Goal: Information Seeking & Learning: Check status

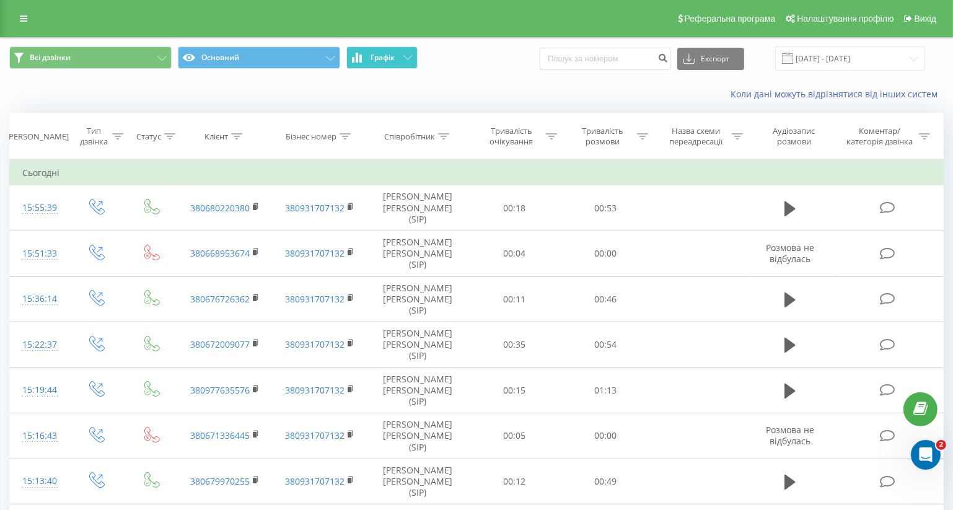
click at [392, 60] on span "Графік" at bounding box center [383, 57] width 24 height 9
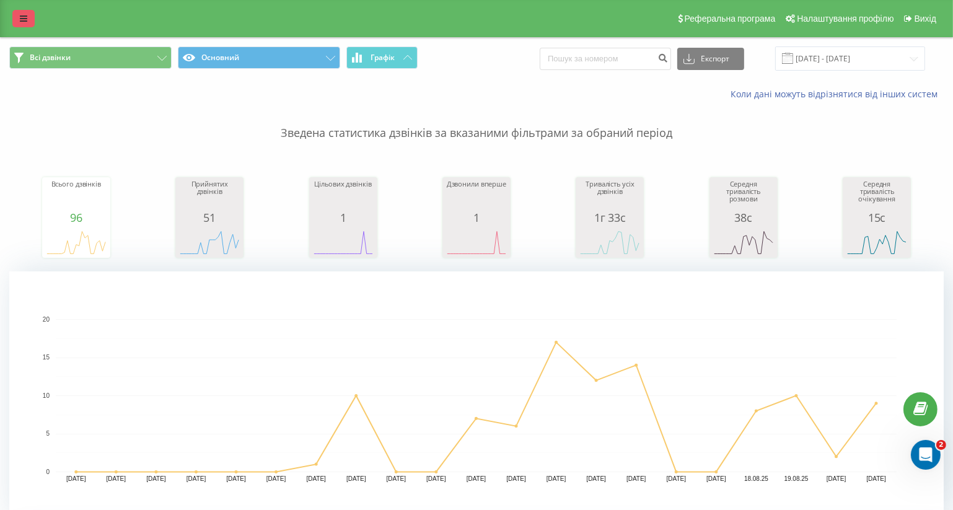
click at [24, 20] on icon at bounding box center [23, 18] width 7 height 9
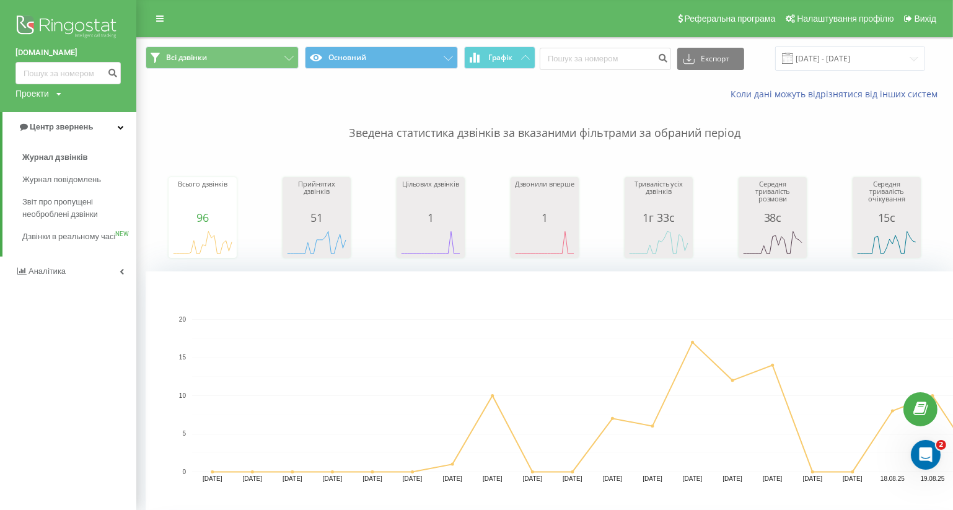
click at [482, 97] on div "Коли дані можуть відрізнятися вiд інших систем" at bounding box center [698, 94] width 510 height 12
click at [157, 19] on icon at bounding box center [159, 18] width 7 height 9
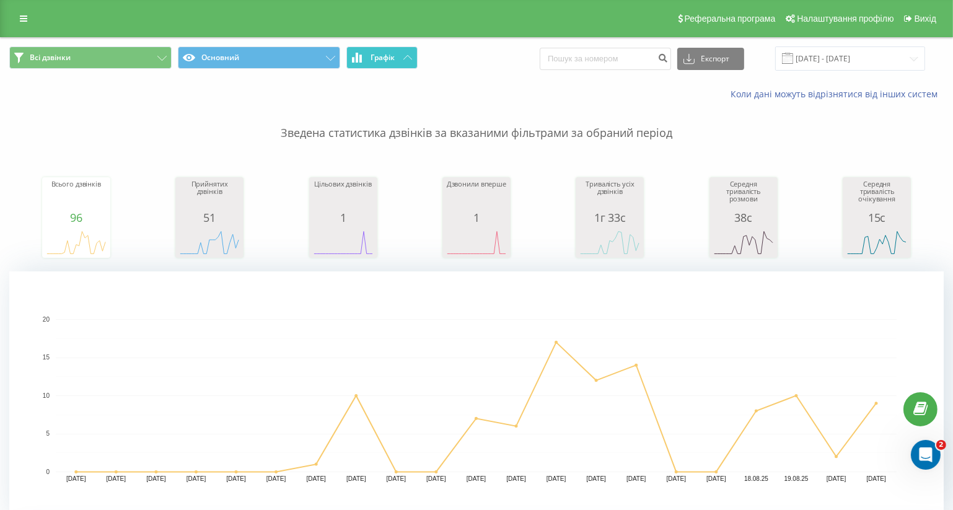
click at [386, 50] on button "Графік" at bounding box center [382, 57] width 71 height 22
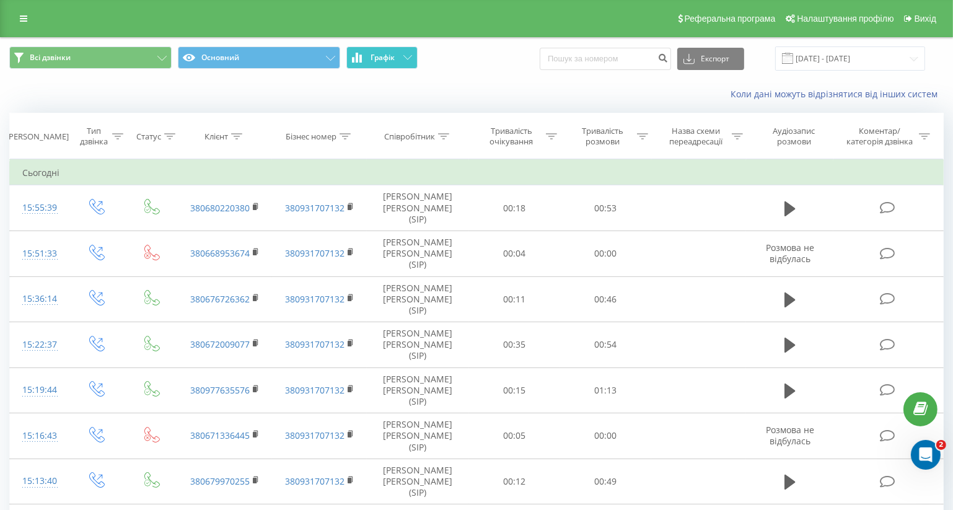
click at [410, 56] on icon at bounding box center [408, 57] width 9 height 4
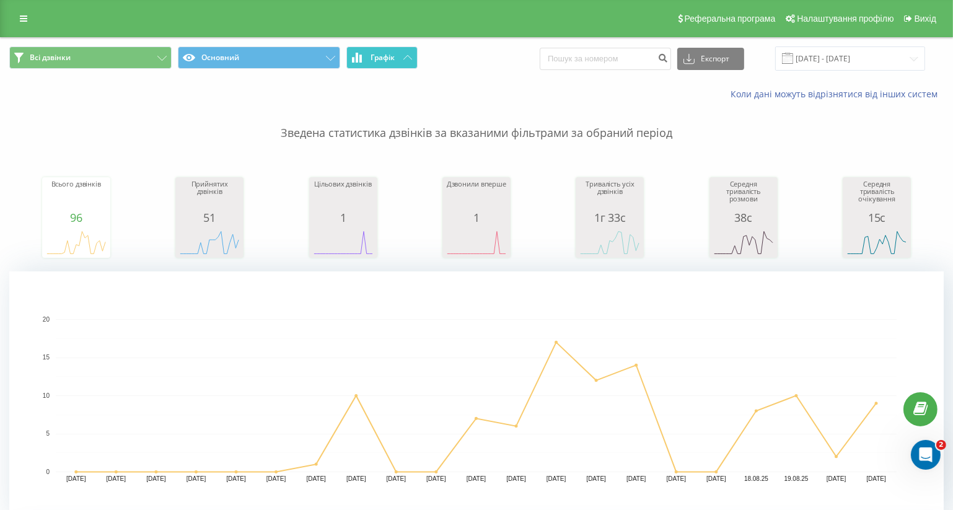
click at [410, 56] on icon at bounding box center [408, 57] width 9 height 4
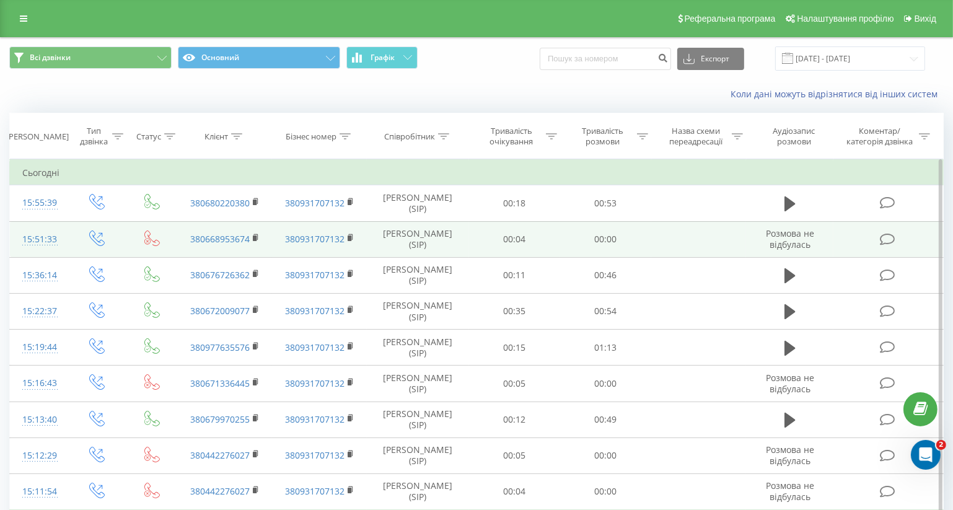
click at [704, 240] on td at bounding box center [699, 239] width 95 height 36
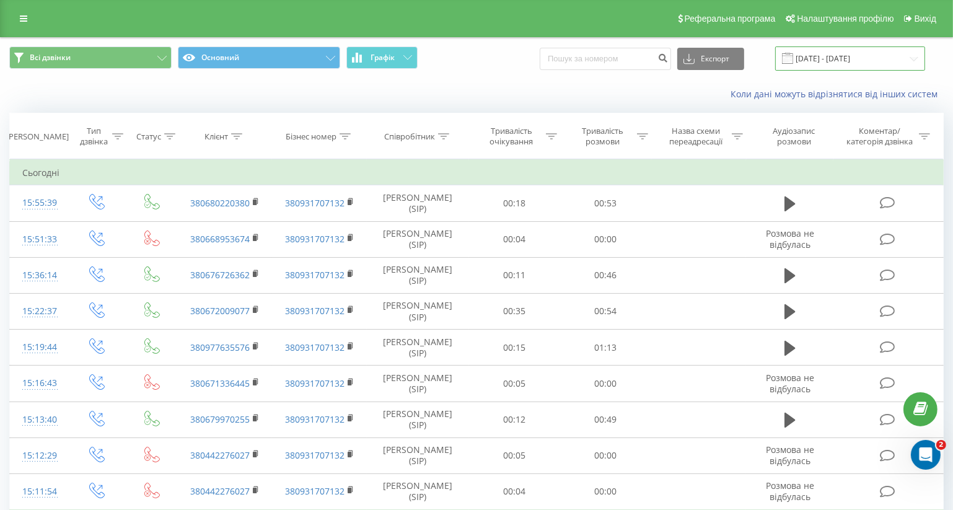
click at [858, 58] on input "01.08.2025 - 21.08.2025" at bounding box center [851, 58] width 150 height 24
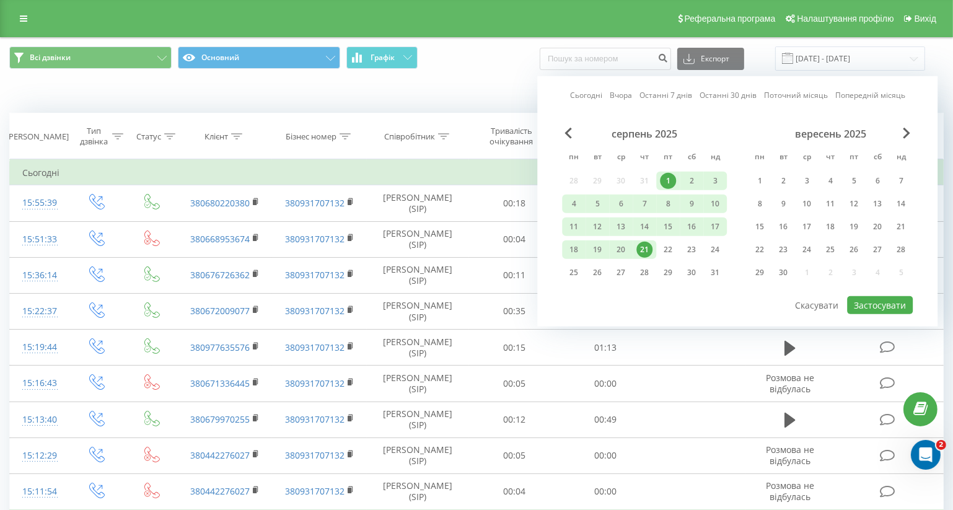
click at [644, 248] on div "21" at bounding box center [645, 250] width 16 height 16
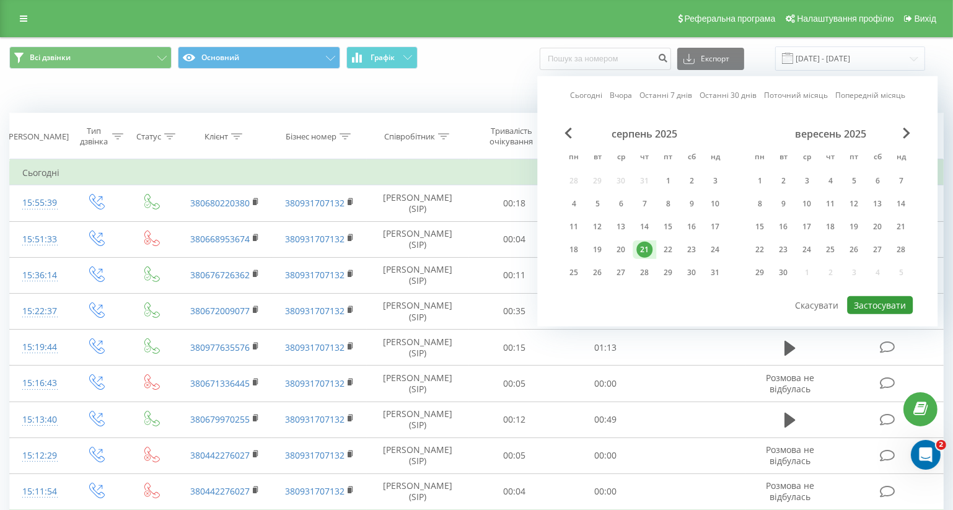
click at [870, 301] on button "Застосувати" at bounding box center [880, 305] width 66 height 18
type input "21.08.2025 - 21.08.2025"
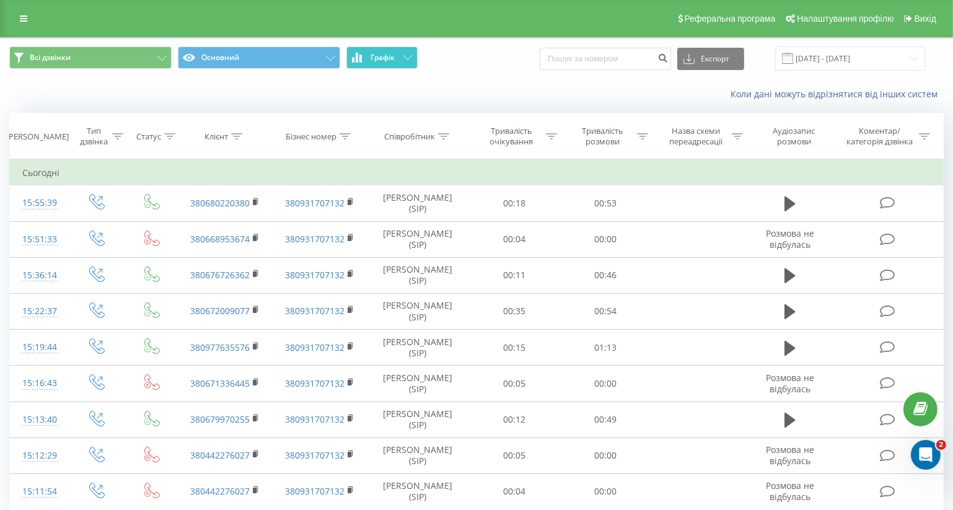
click at [389, 55] on span "Графік" at bounding box center [383, 57] width 24 height 9
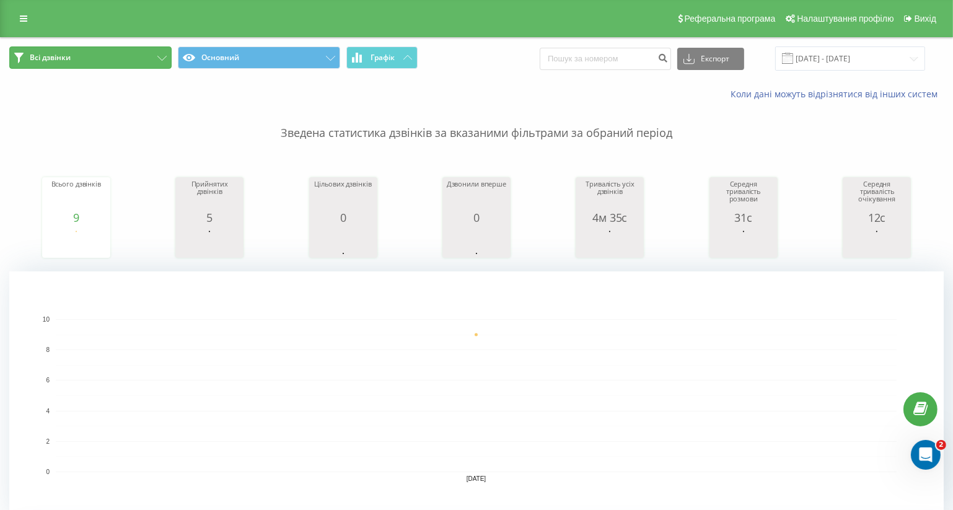
click at [58, 57] on span "Всі дзвінки" at bounding box center [50, 58] width 41 height 10
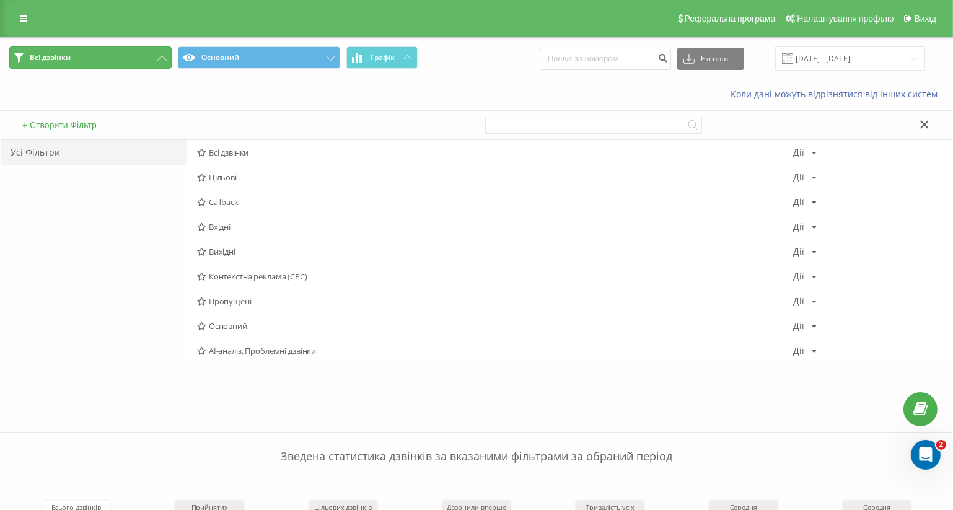
click at [58, 57] on span "Всі дзвінки" at bounding box center [50, 58] width 41 height 10
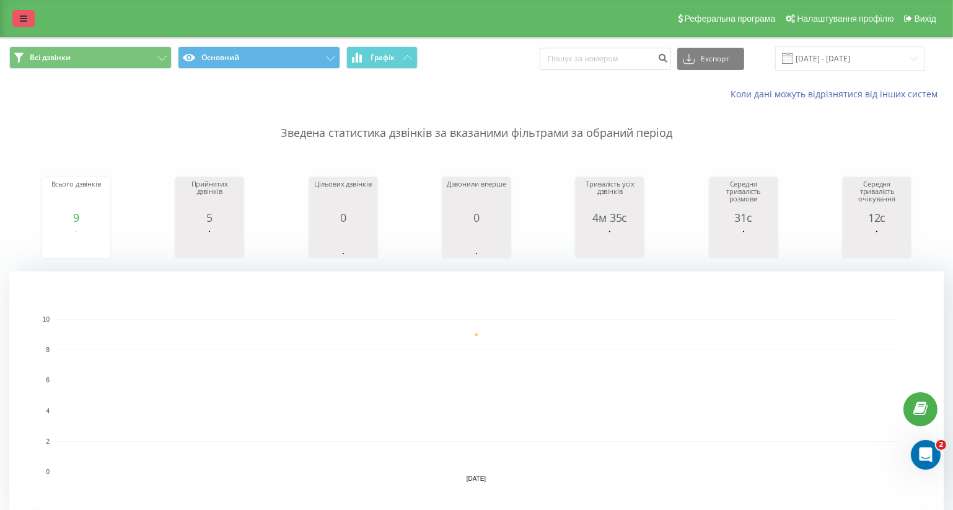
click at [25, 22] on icon at bounding box center [23, 18] width 7 height 9
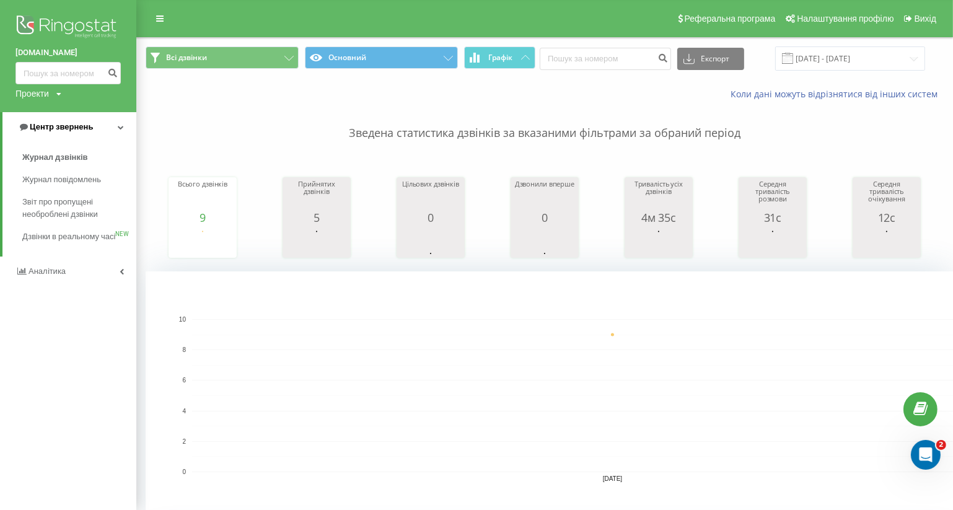
click at [120, 125] on icon at bounding box center [121, 127] width 6 height 6
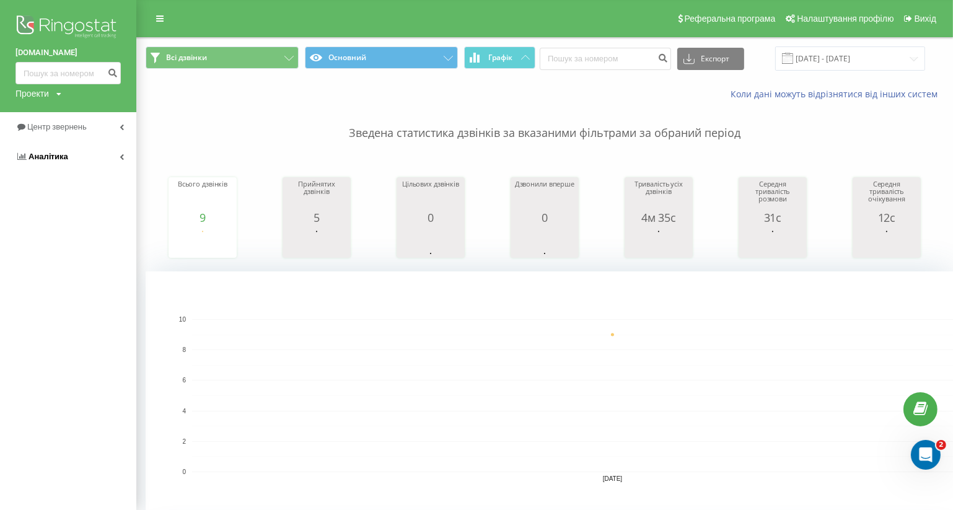
click at [110, 154] on link "Аналiтика" at bounding box center [68, 157] width 136 height 30
click at [48, 192] on span "Співробітники у реальному часі" at bounding box center [69, 193] width 94 height 25
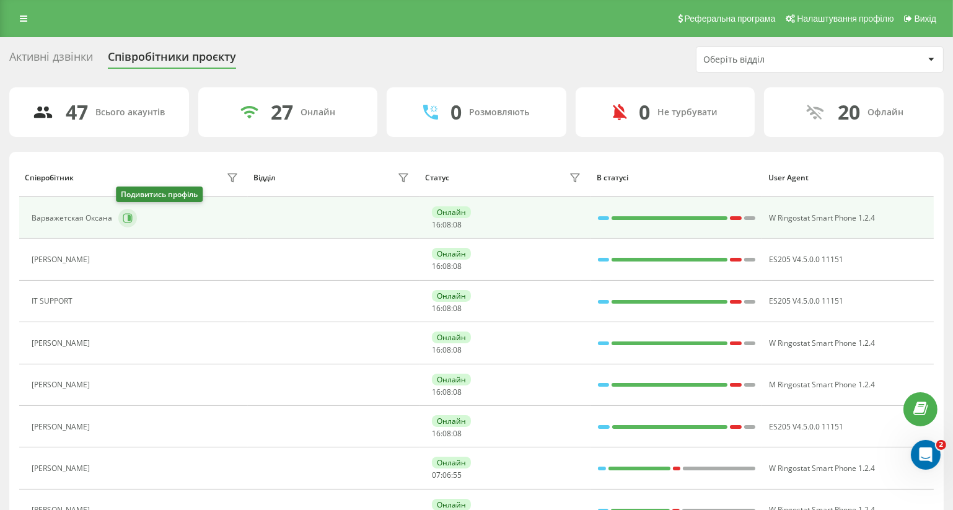
click at [128, 217] on icon at bounding box center [129, 218] width 3 height 6
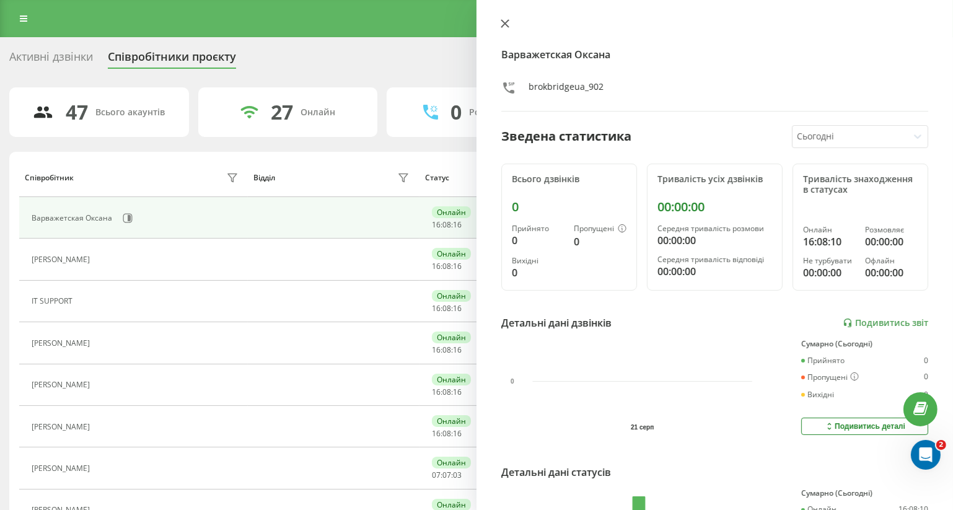
click at [506, 24] on icon at bounding box center [505, 23] width 7 height 7
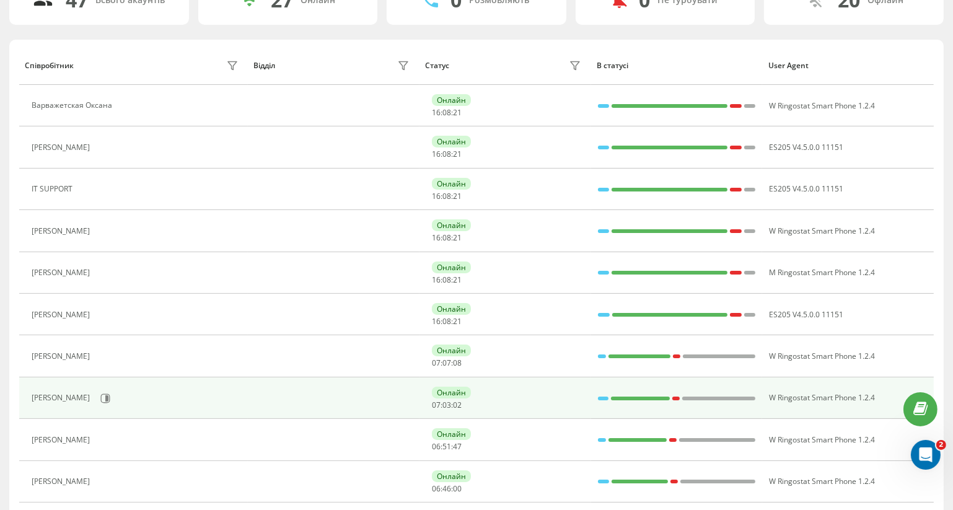
scroll to position [225, 0]
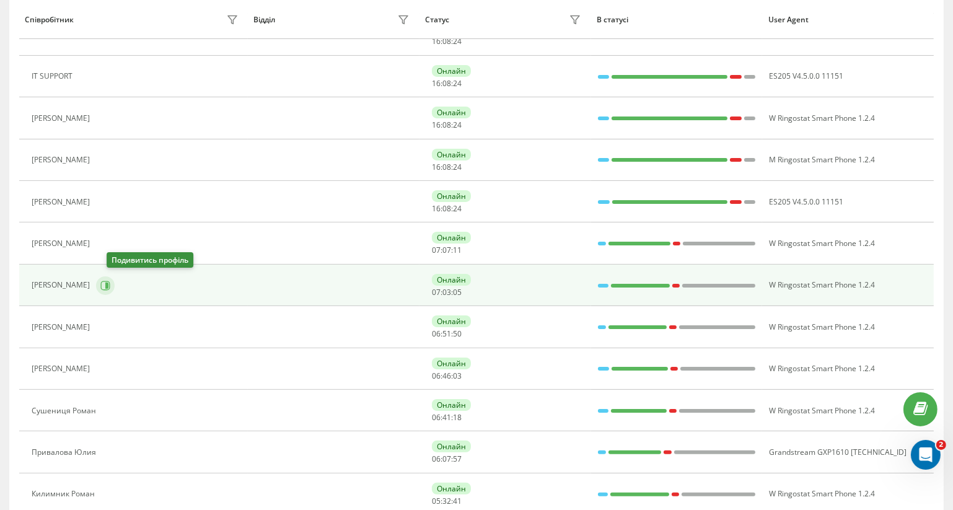
click at [110, 283] on icon at bounding box center [105, 285] width 9 height 9
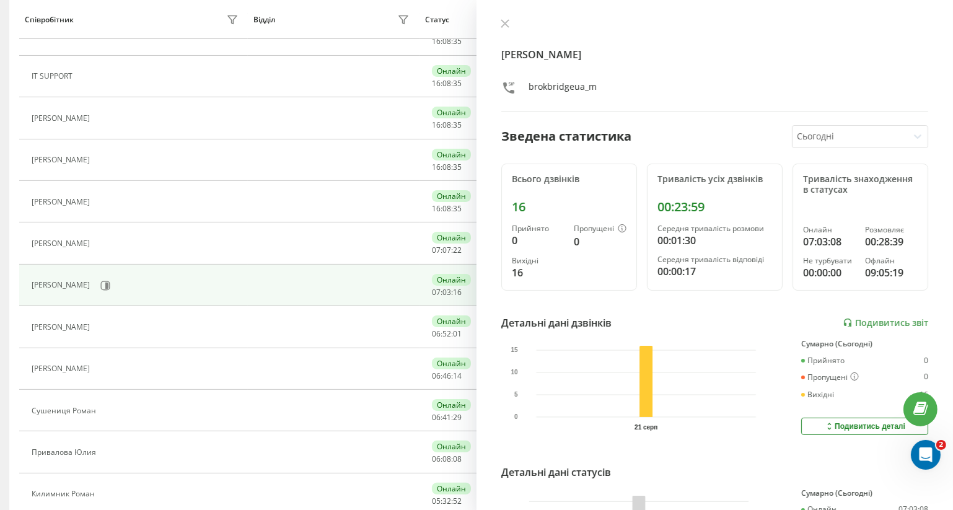
drag, startPoint x: 642, startPoint y: 495, endPoint x: 781, endPoint y: 494, distance: 138.3
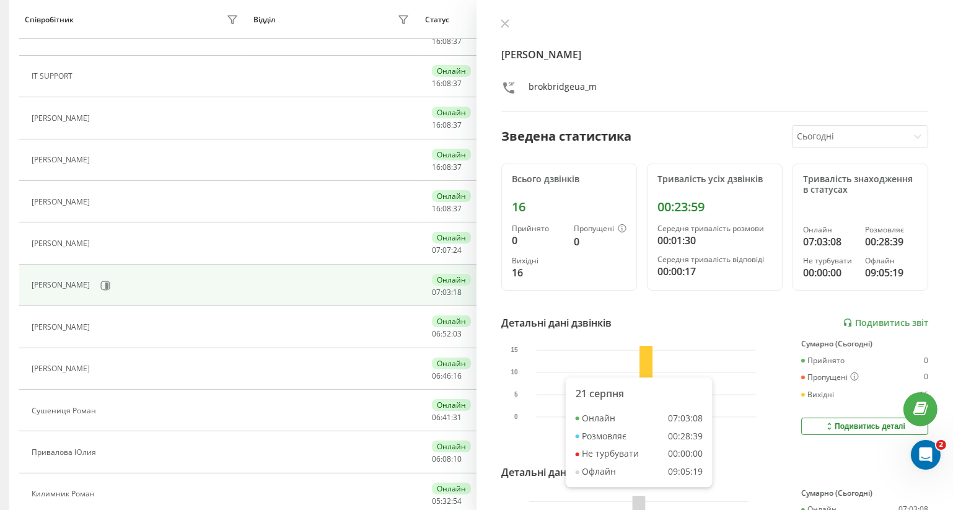
drag, startPoint x: 641, startPoint y: 497, endPoint x: 718, endPoint y: 496, distance: 76.9
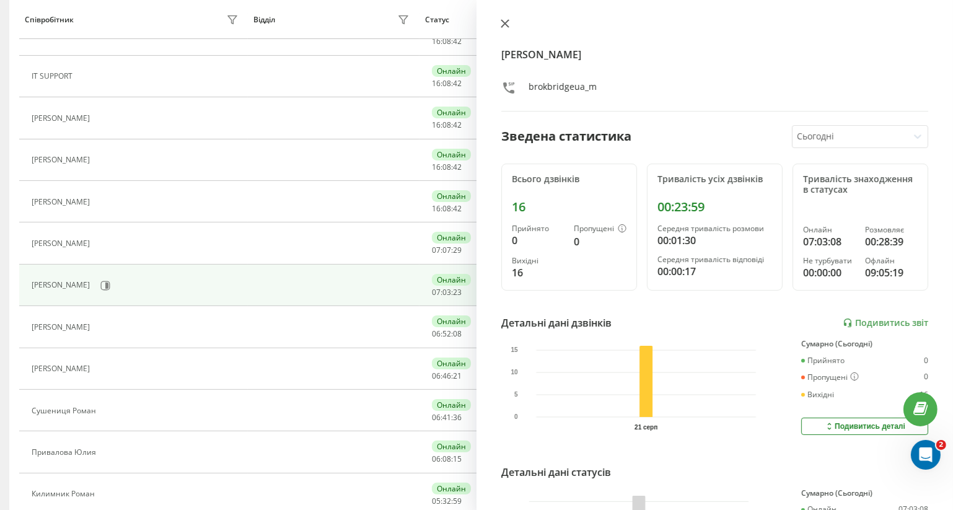
click at [504, 24] on icon at bounding box center [505, 23] width 7 height 7
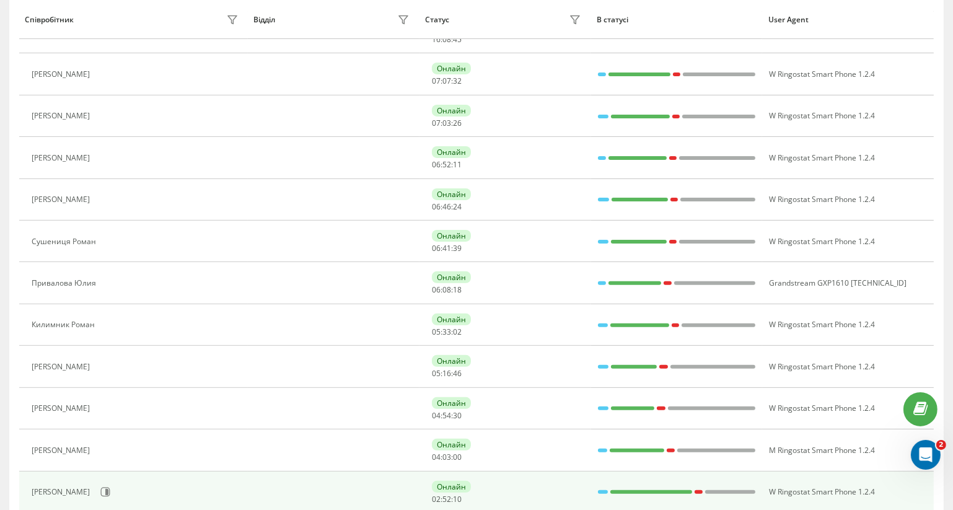
scroll to position [507, 0]
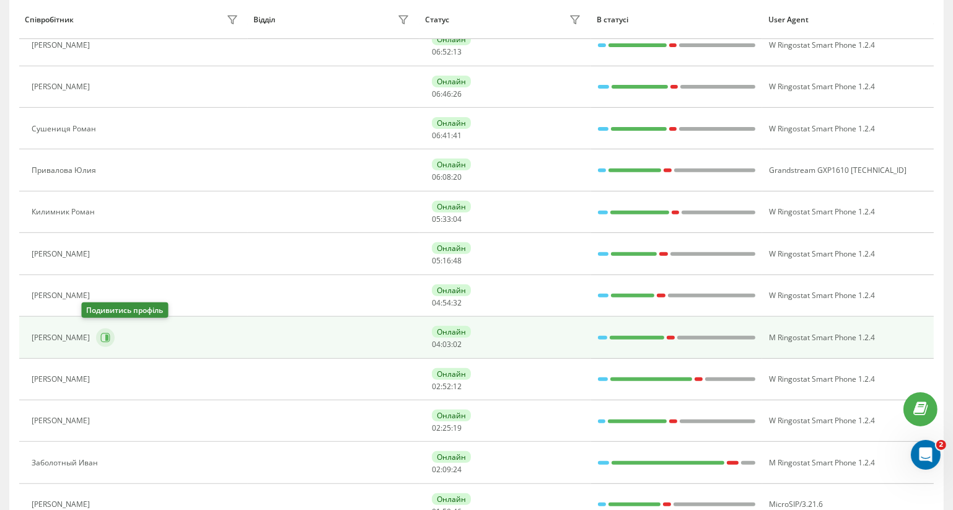
click at [100, 333] on icon at bounding box center [105, 338] width 10 height 10
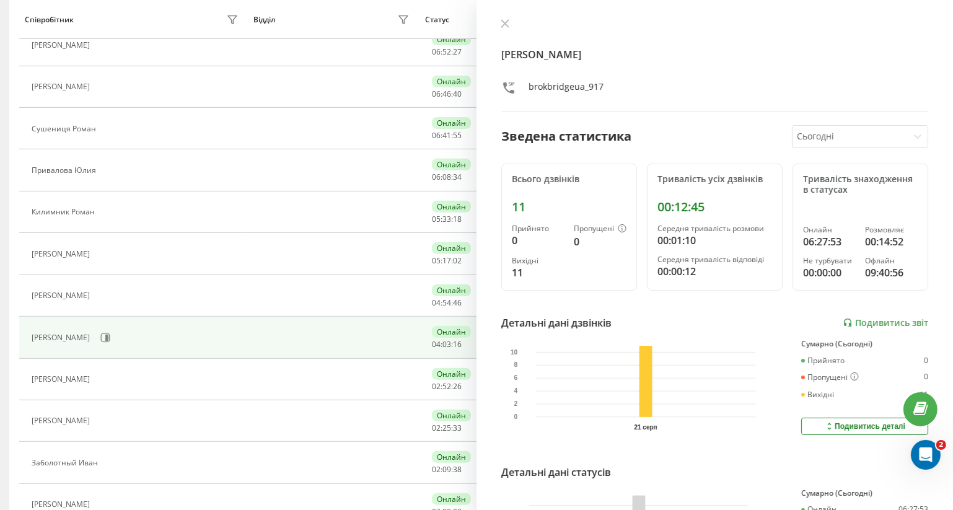
click at [828, 423] on div "Подивитись деталі" at bounding box center [865, 427] width 81 height 10
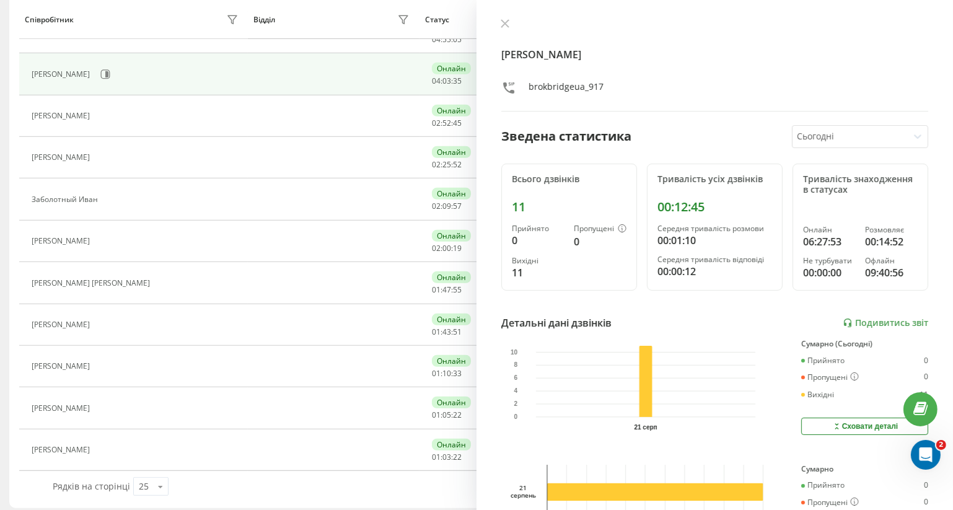
click at [811, 367] on div "Прийнято 0 Пропущені 0 Вихідні 11" at bounding box center [865, 377] width 127 height 43
click at [814, 395] on div "Вихідні" at bounding box center [818, 395] width 33 height 9
click at [815, 391] on div "Вихідні" at bounding box center [818, 395] width 33 height 9
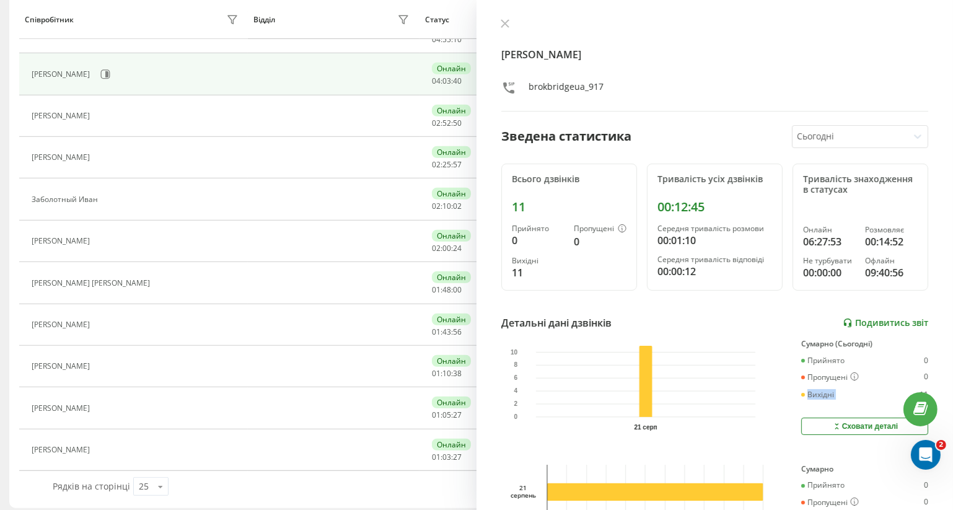
click at [869, 323] on link "Подивитись звіт" at bounding box center [886, 323] width 86 height 11
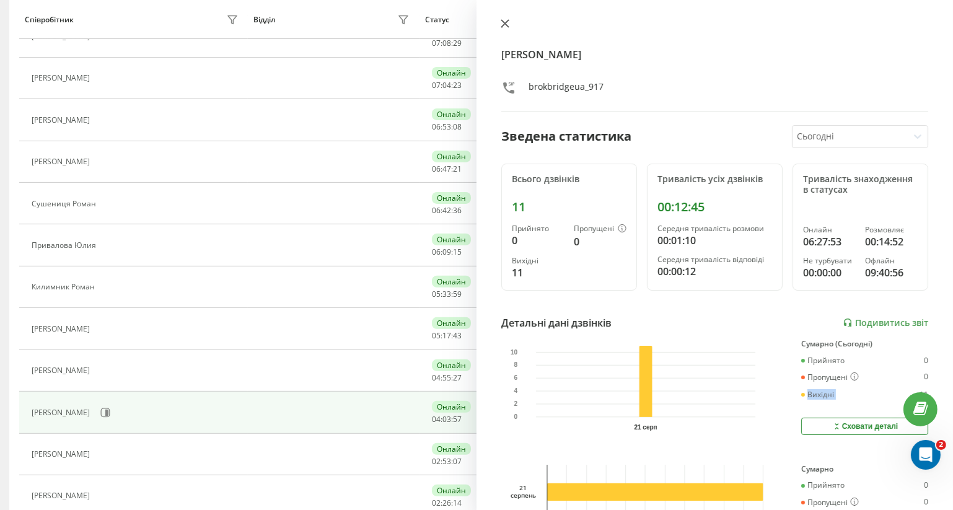
click at [505, 25] on icon at bounding box center [505, 23] width 9 height 9
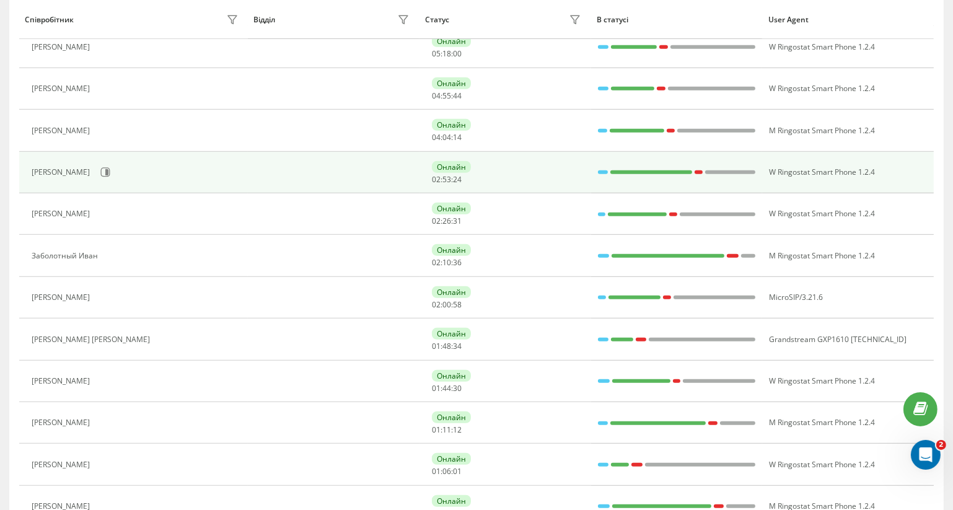
scroll to position [601, 0]
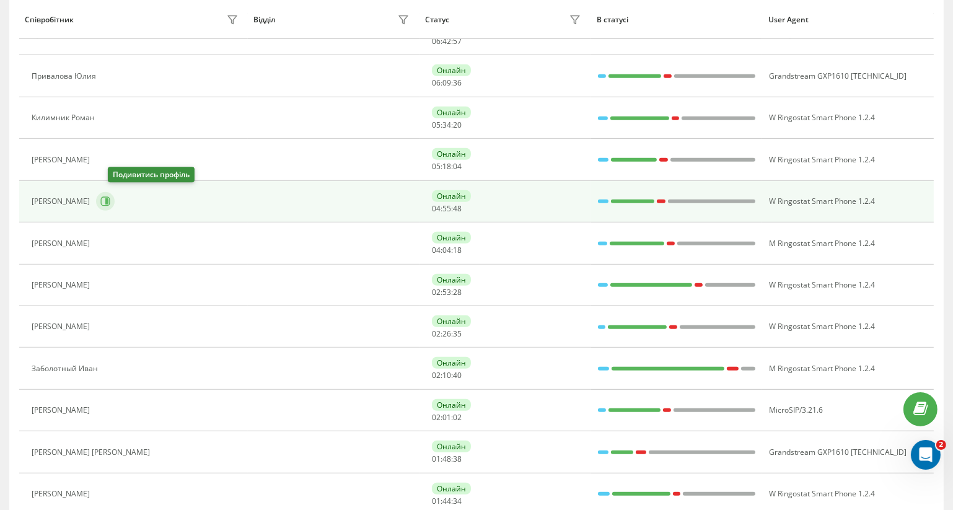
click at [108, 198] on icon at bounding box center [106, 201] width 3 height 6
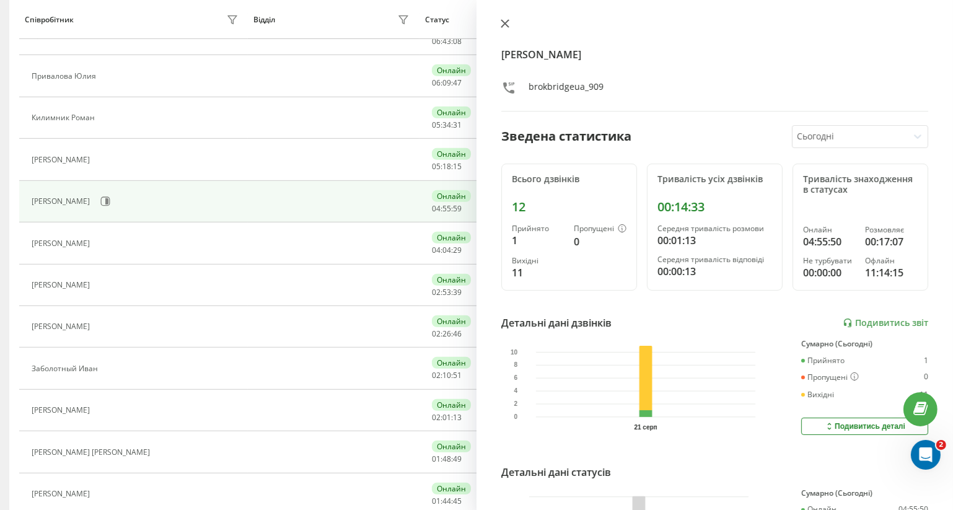
click at [508, 25] on icon at bounding box center [505, 23] width 9 height 9
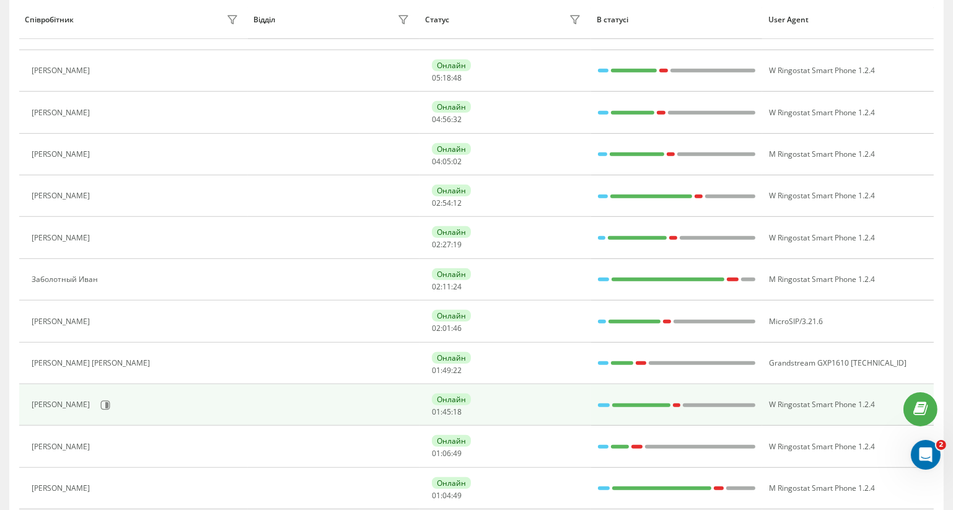
scroll to position [771, 0]
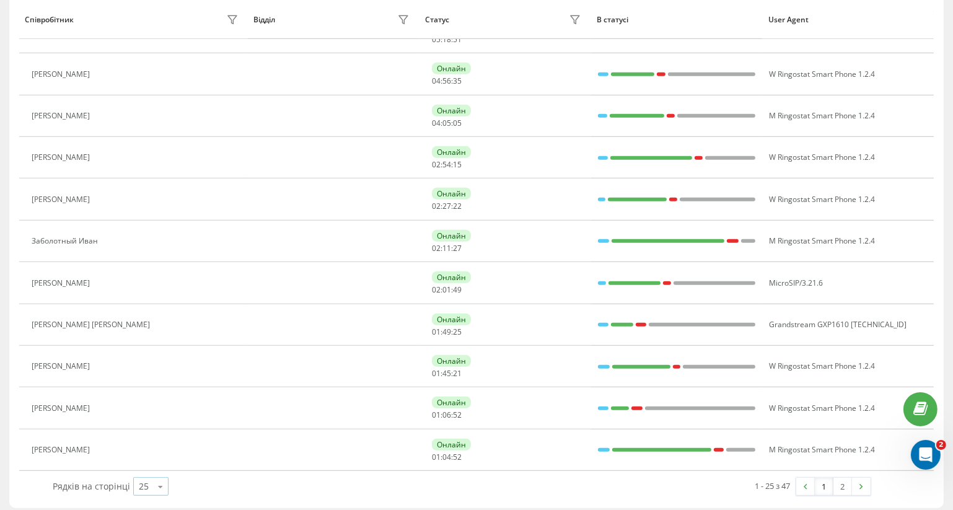
click at [159, 479] on icon at bounding box center [160, 487] width 19 height 24
click at [143, 445] on span "50" at bounding box center [144, 451] width 10 height 12
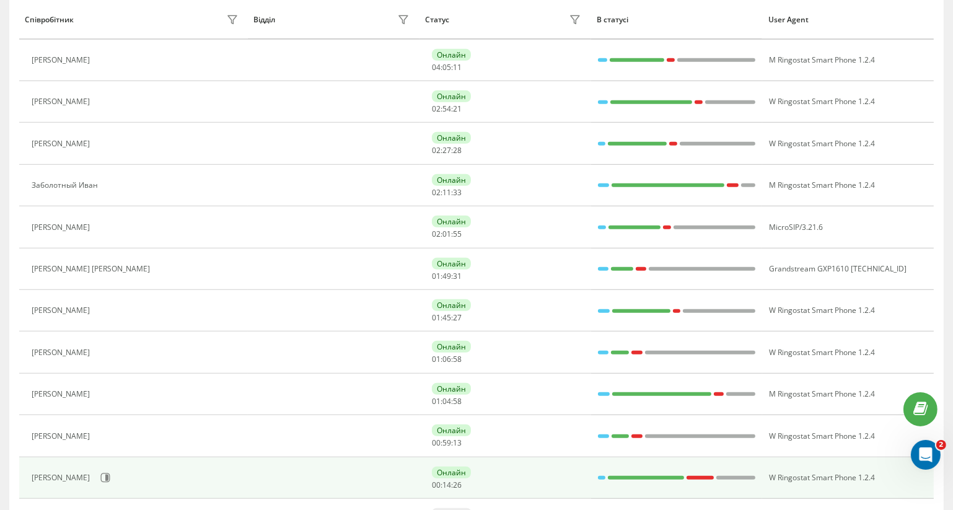
scroll to position [883, 0]
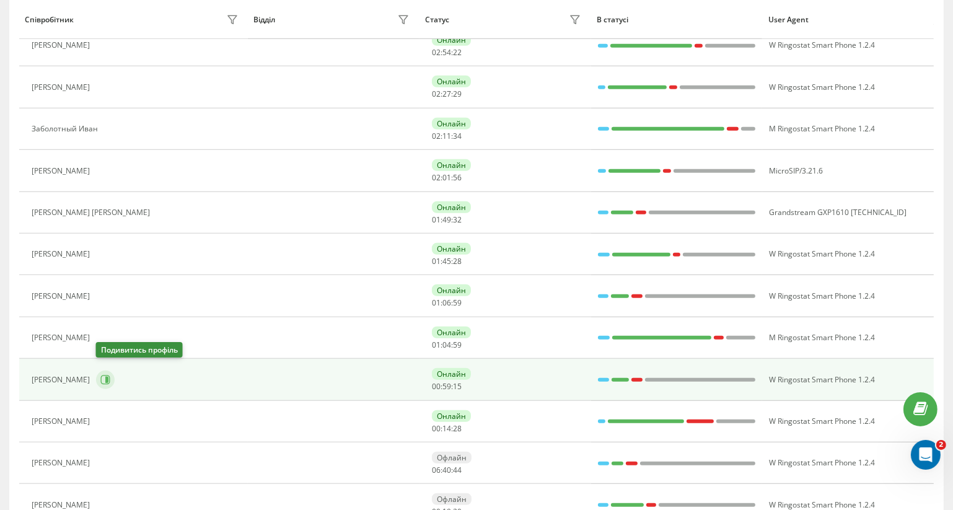
click at [107, 377] on icon at bounding box center [106, 380] width 3 height 6
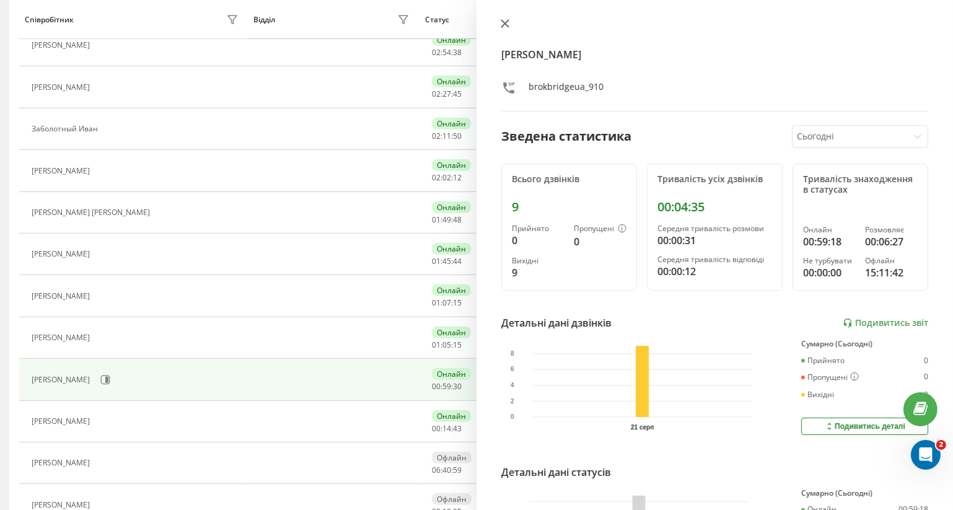
click at [504, 26] on icon at bounding box center [505, 23] width 9 height 9
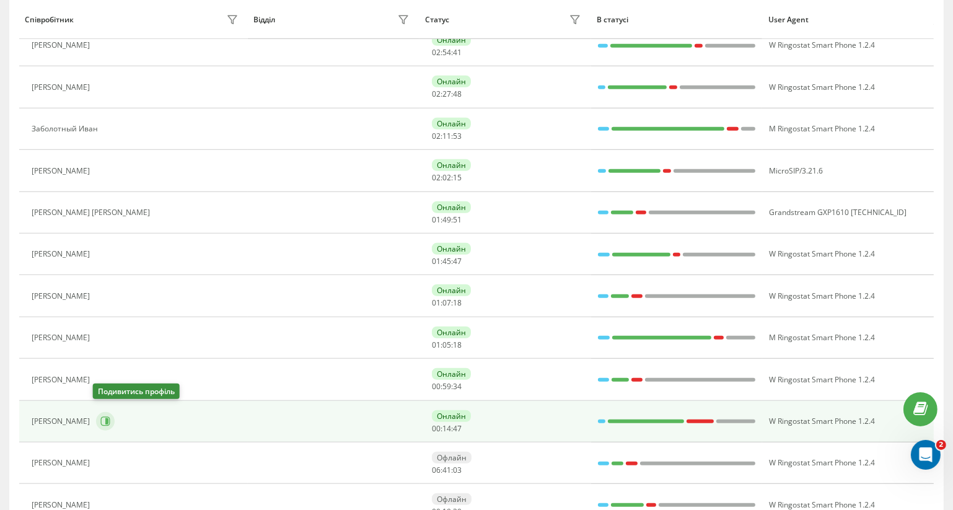
click at [102, 417] on icon at bounding box center [105, 422] width 10 height 10
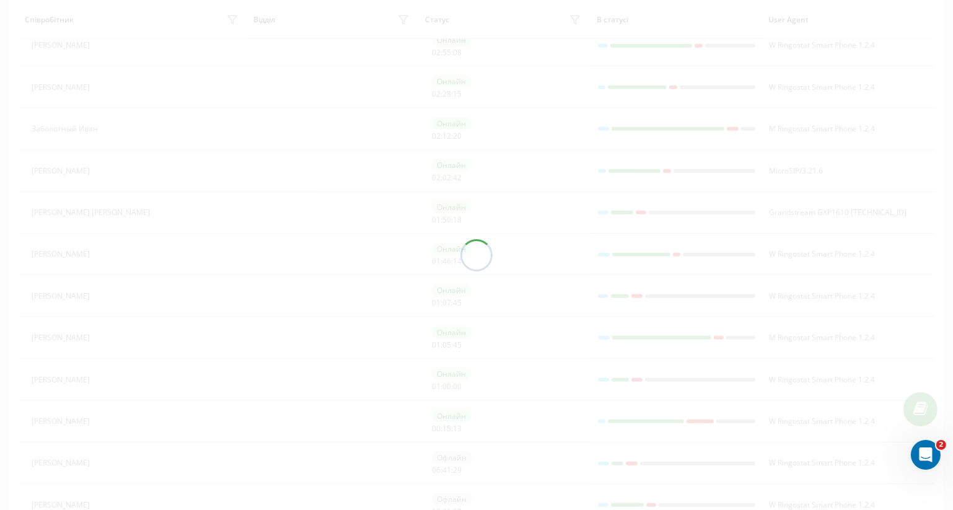
click at [386, 296] on div at bounding box center [476, 255] width 953 height 510
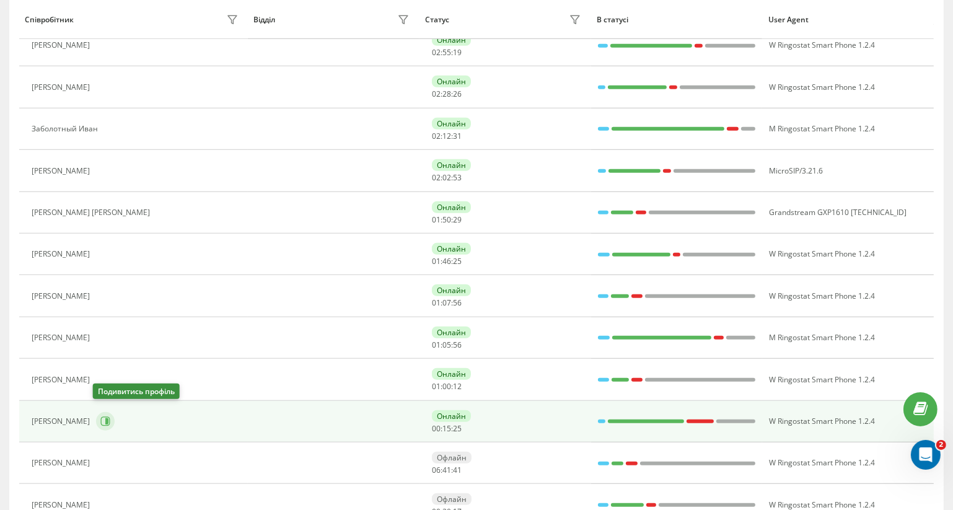
click at [105, 418] on icon at bounding box center [106, 421] width 3 height 6
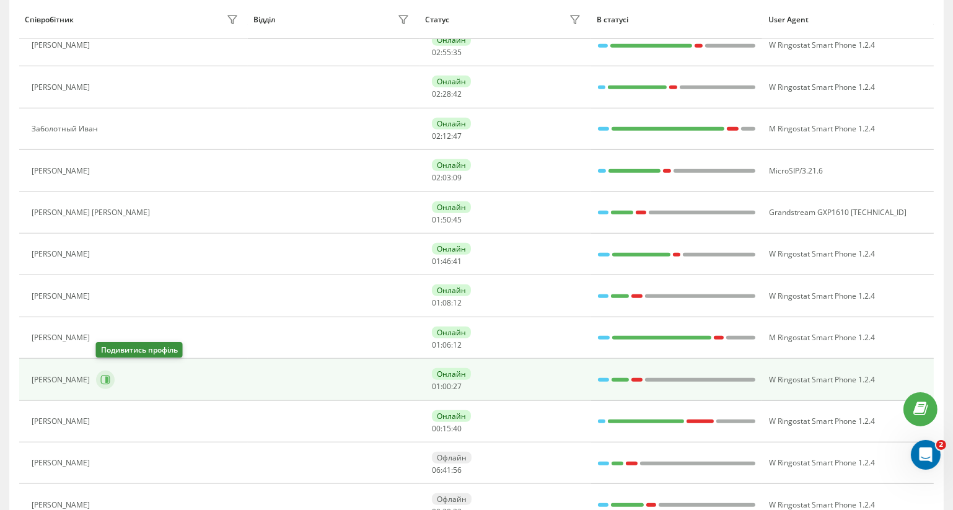
click at [105, 375] on icon at bounding box center [105, 380] width 10 height 10
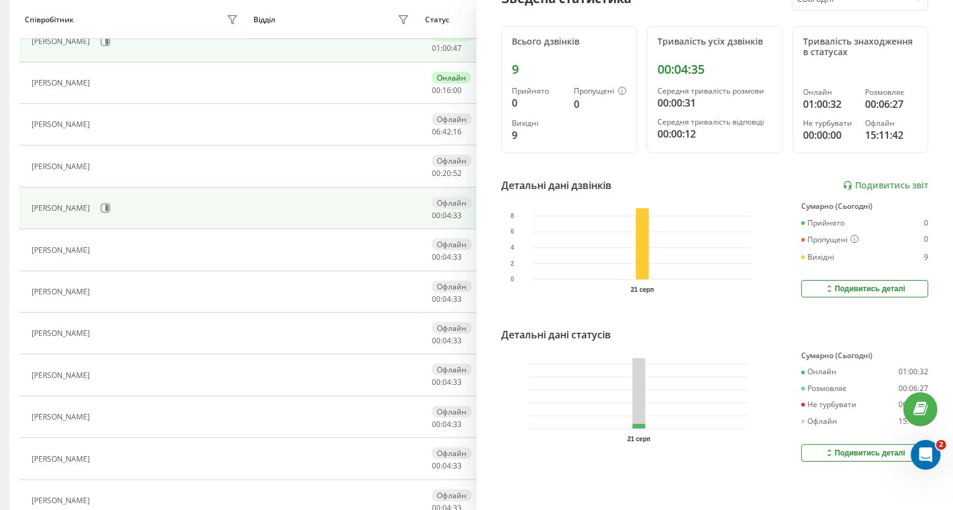
scroll to position [1108, 0]
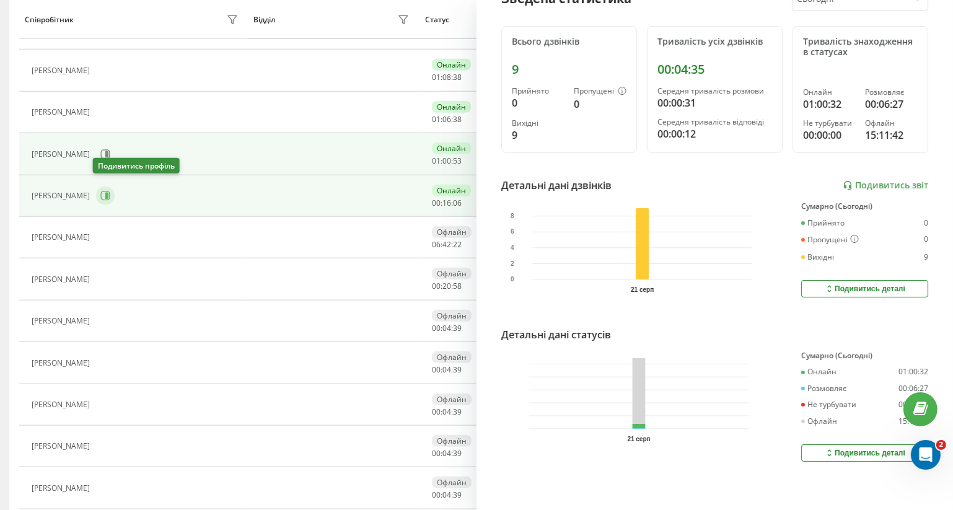
click at [105, 193] on icon at bounding box center [106, 196] width 3 height 6
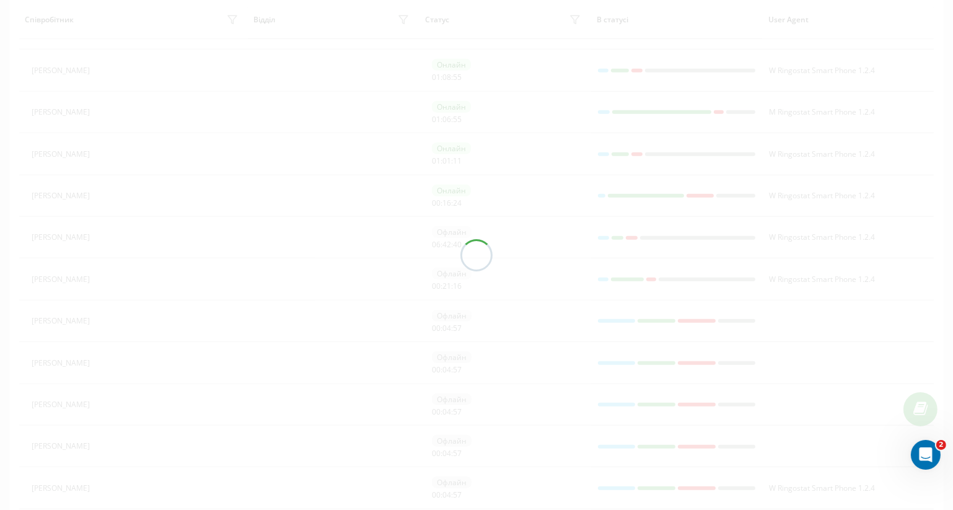
click at [143, 107] on div at bounding box center [476, 255] width 953 height 510
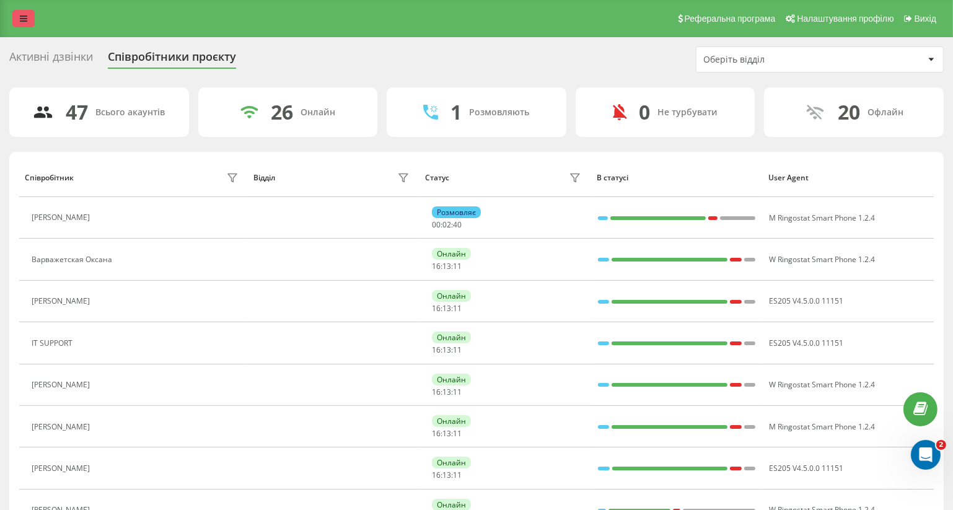
click at [22, 15] on icon at bounding box center [23, 18] width 7 height 9
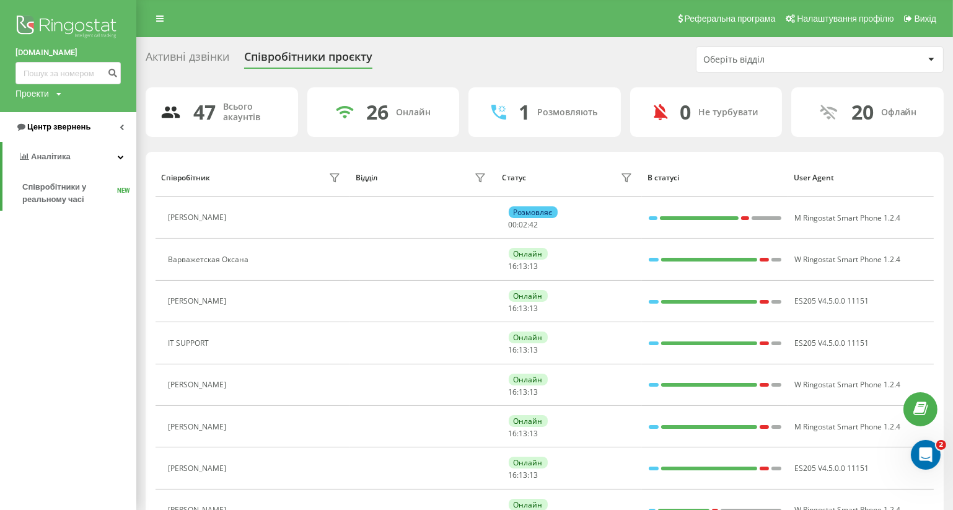
click at [58, 130] on span "Центр звернень" at bounding box center [58, 126] width 63 height 9
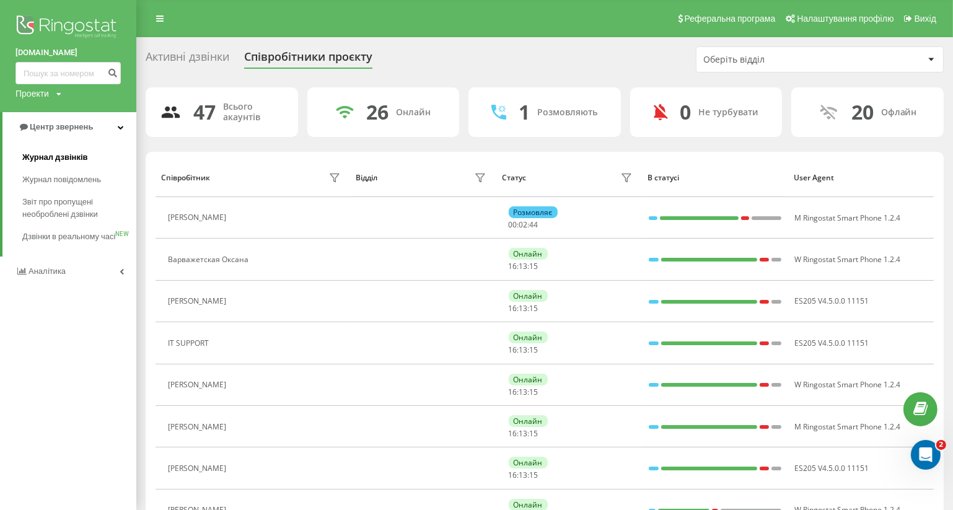
click at [55, 159] on span "Журнал дзвінків" at bounding box center [55, 157] width 66 height 12
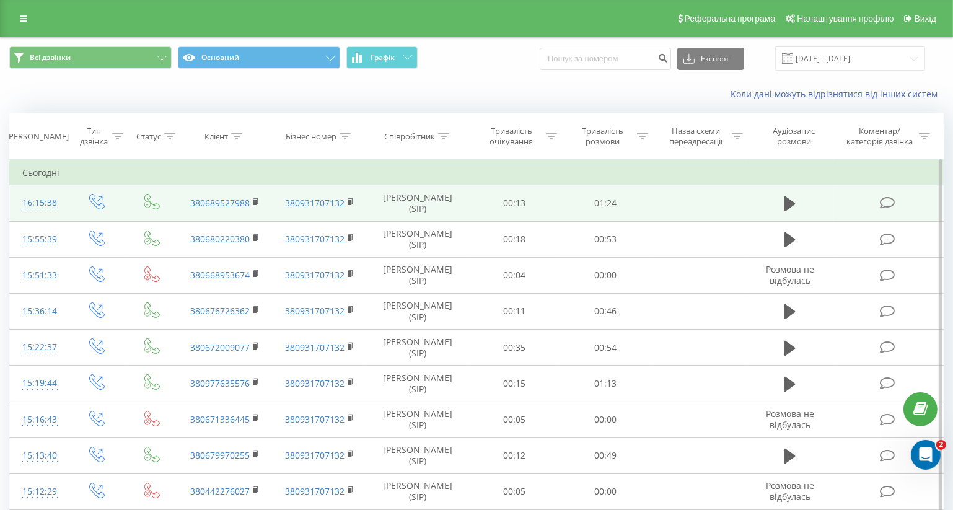
drag, startPoint x: 790, startPoint y: 207, endPoint x: 524, endPoint y: 201, distance: 265.4
click at [789, 206] on icon at bounding box center [790, 204] width 11 height 15
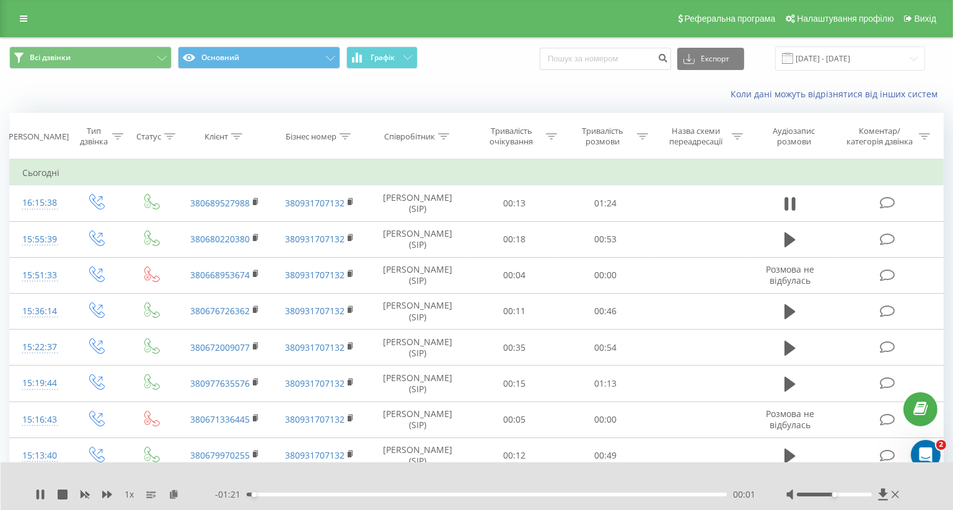
click at [655, 494] on div "00:01" at bounding box center [487, 495] width 480 height 4
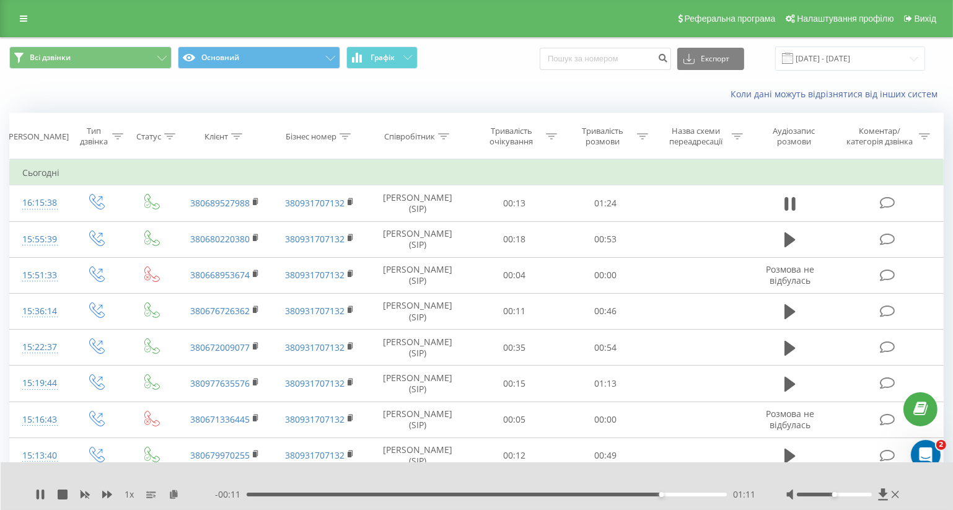
click at [687, 497] on div "- 00:11 01:11 01:11" at bounding box center [485, 495] width 541 height 12
click at [688, 492] on div "- 00:10 01:11 01:11" at bounding box center [485, 495] width 541 height 12
click at [694, 495] on div "01:12" at bounding box center [487, 495] width 480 height 4
click at [688, 495] on div "01:18" at bounding box center [487, 495] width 480 height 4
click at [652, 497] on div "- 00:04 01:18 01:18" at bounding box center [485, 495] width 541 height 12
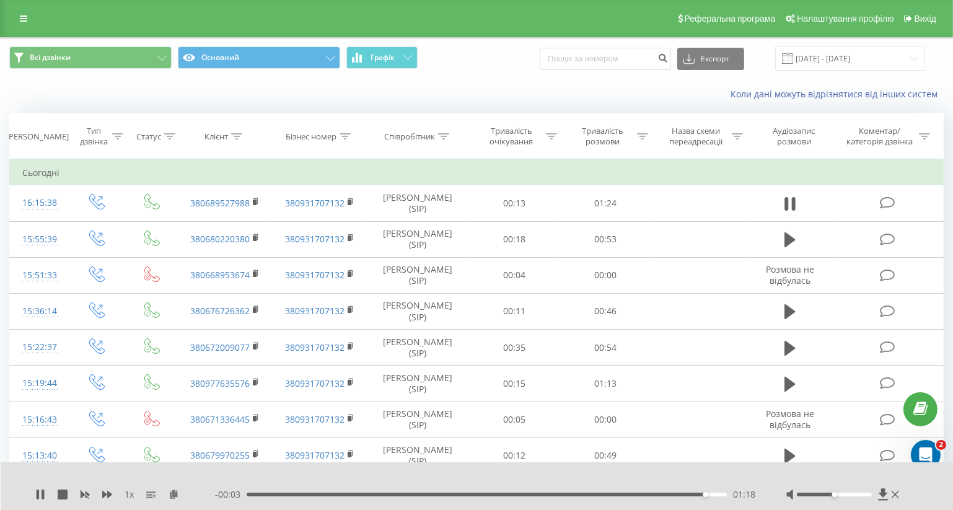
click at [650, 493] on div "01:18" at bounding box center [487, 495] width 480 height 4
click at [644, 494] on div "01:08" at bounding box center [487, 495] width 480 height 4
click at [609, 495] on div "01:09" at bounding box center [487, 495] width 480 height 4
click at [604, 495] on div "01:03" at bounding box center [487, 495] width 480 height 4
click at [585, 495] on div "01:09" at bounding box center [487, 495] width 480 height 4
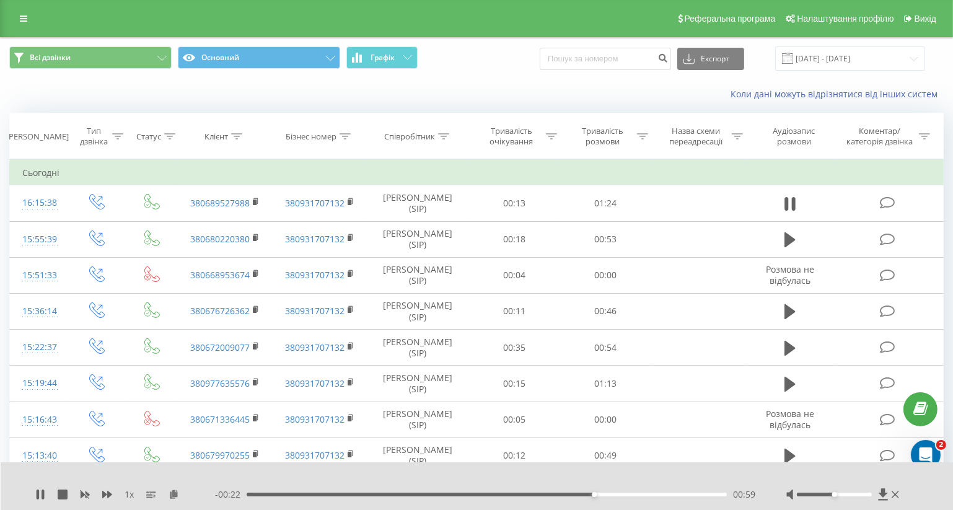
click at [566, 494] on div "00:59" at bounding box center [487, 495] width 480 height 4
click at [559, 494] on div "00:53" at bounding box center [487, 495] width 480 height 4
click at [37, 493] on icon at bounding box center [38, 495] width 2 height 10
click at [896, 492] on icon at bounding box center [895, 495] width 7 height 10
